Goal: Find specific page/section: Find specific page/section

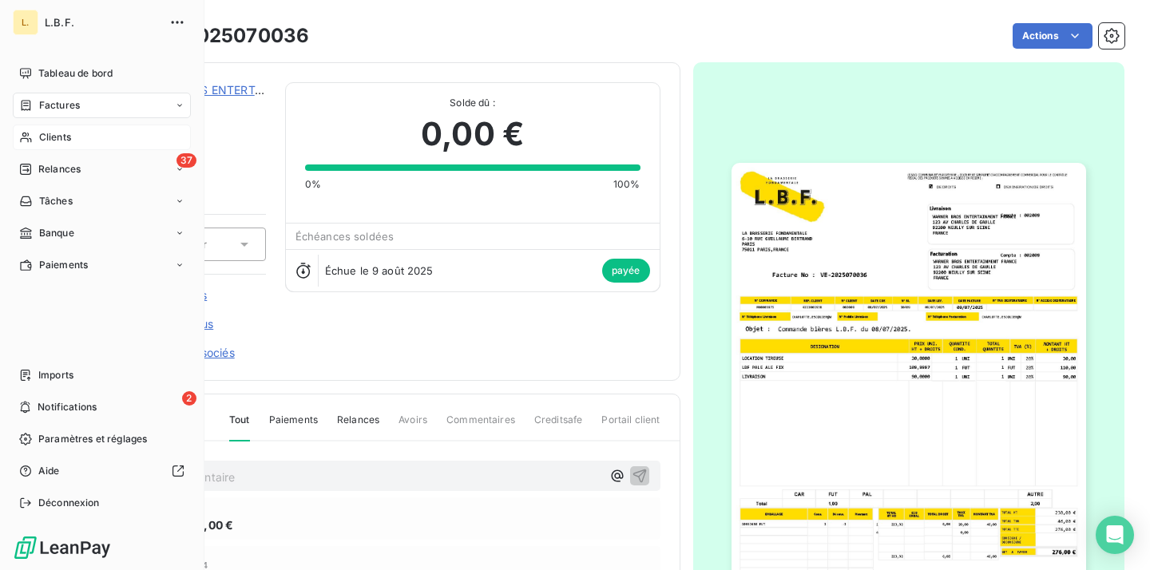
click at [33, 144] on div "Clients" at bounding box center [102, 138] width 178 height 26
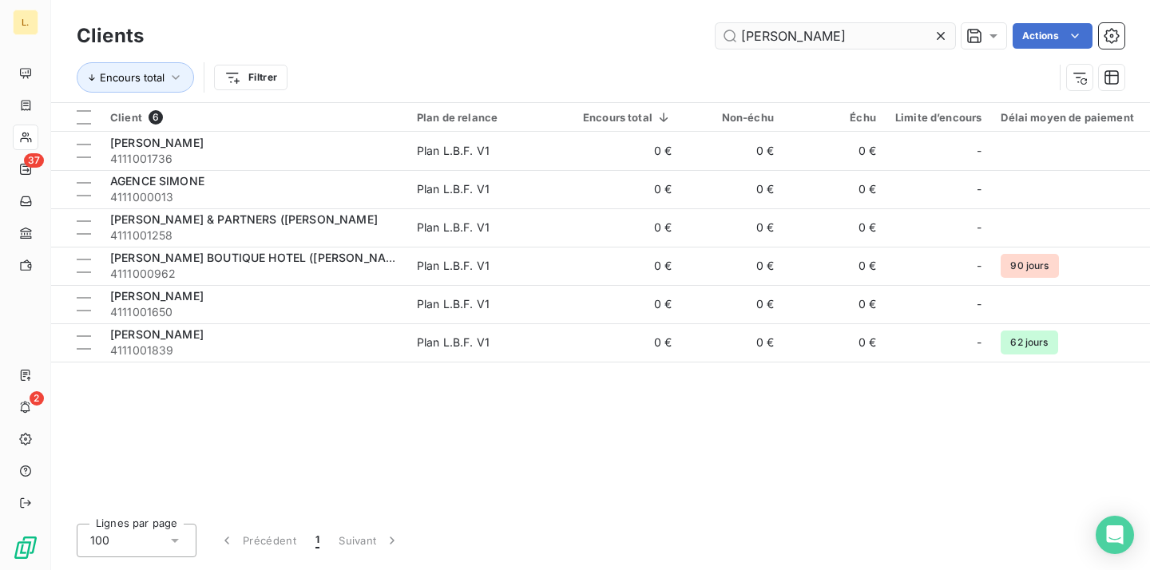
click at [760, 38] on input "[PERSON_NAME]" at bounding box center [835, 36] width 240 height 26
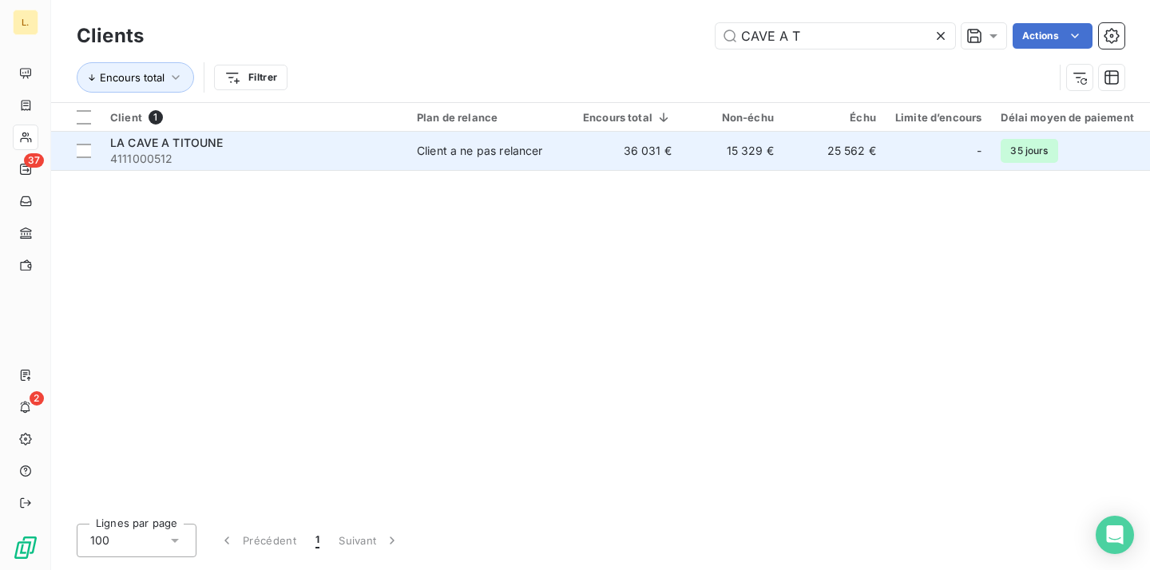
type input "CAVE A T"
click at [675, 138] on td "36 031 €" at bounding box center [627, 151] width 108 height 38
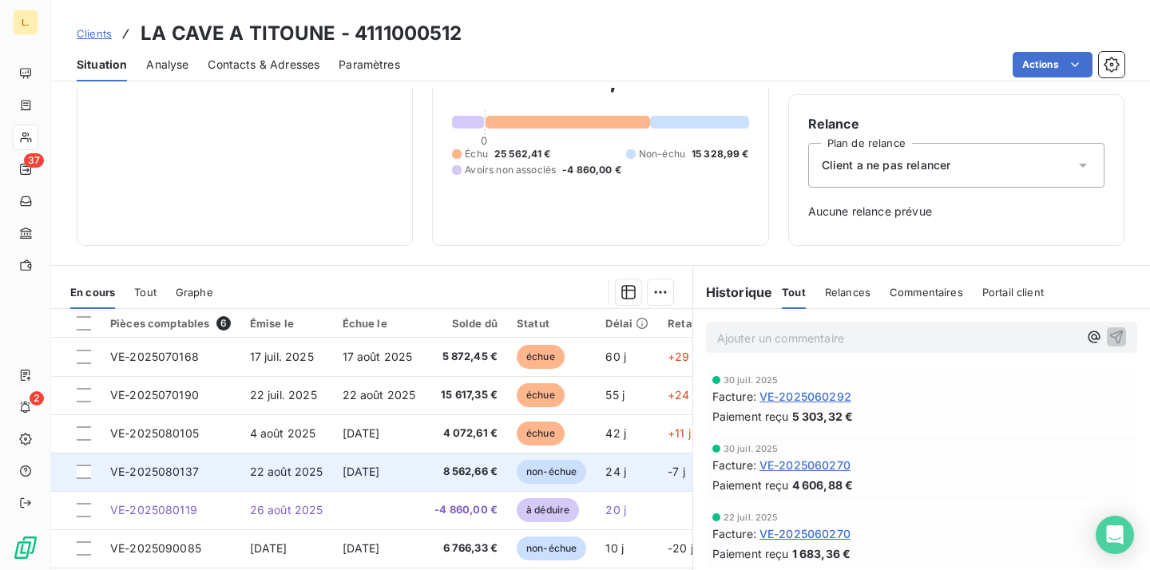
scroll to position [118, 0]
